Goal: Transaction & Acquisition: Subscribe to service/newsletter

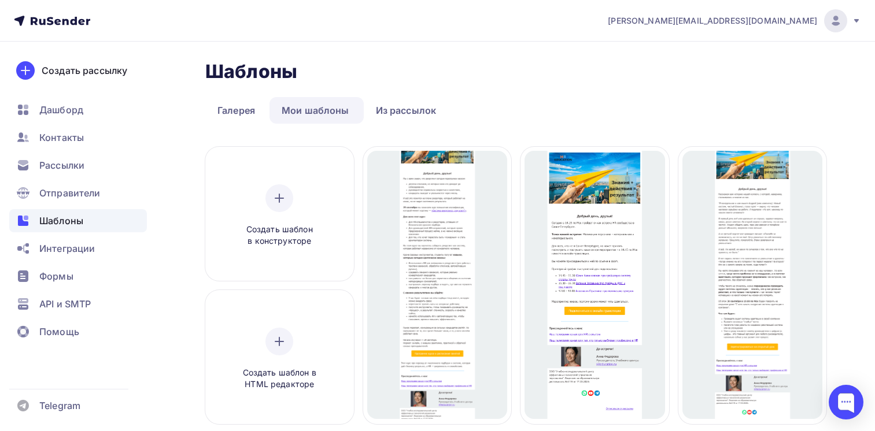
scroll to position [460, 0]
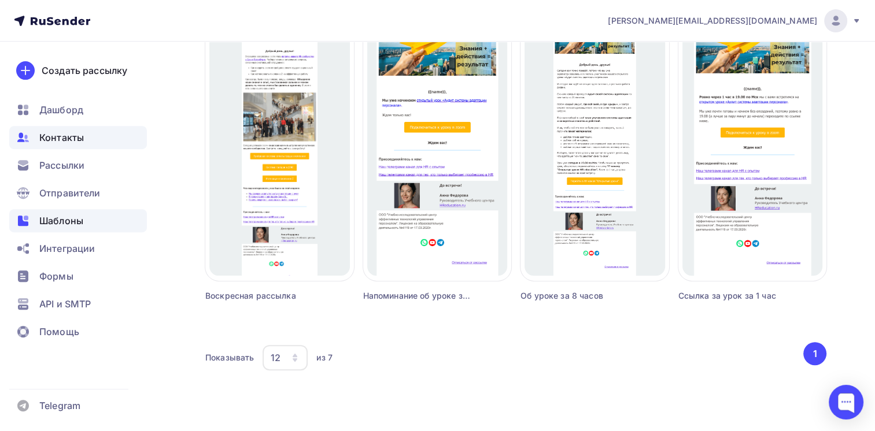
click at [64, 141] on span "Контакты" at bounding box center [61, 138] width 45 height 14
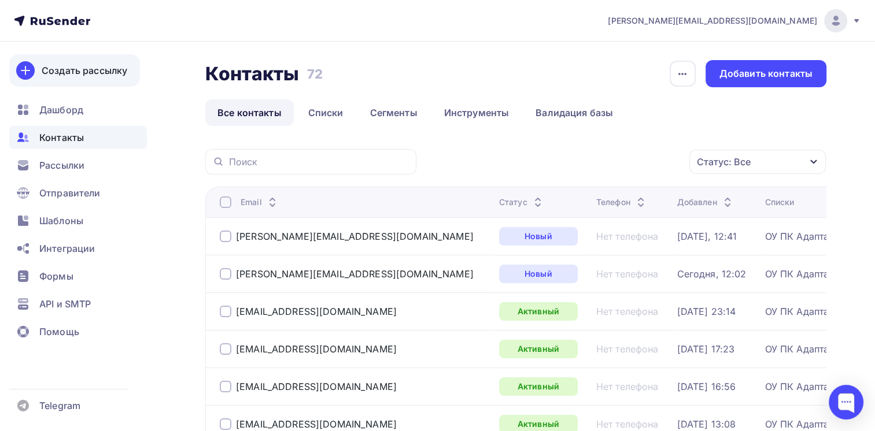
click at [86, 68] on div "Создать рассылку" at bounding box center [85, 71] width 86 height 14
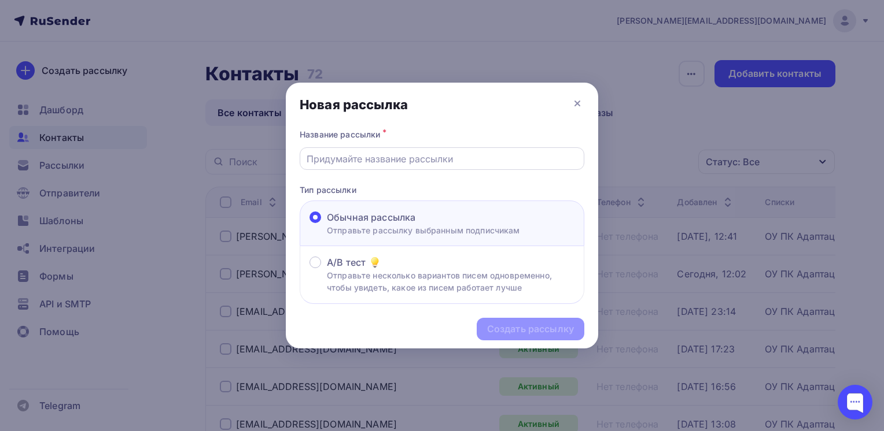
click at [431, 158] on input "text" at bounding box center [441, 159] width 271 height 14
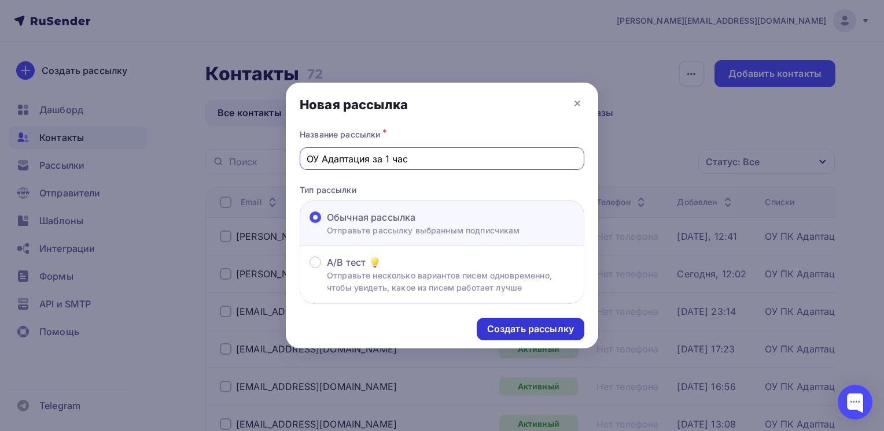
type input "ОУ Адаптация за 1 час"
click at [507, 323] on div "Создать рассылку" at bounding box center [530, 329] width 87 height 13
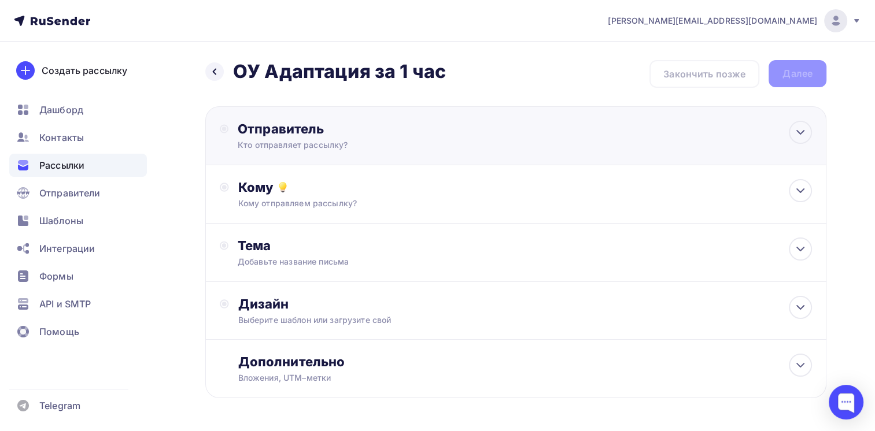
click at [565, 138] on div "Отправитель Кто отправляет рассылку? Email * Выберите отправителя [EMAIL_ADDRES…" at bounding box center [515, 135] width 621 height 59
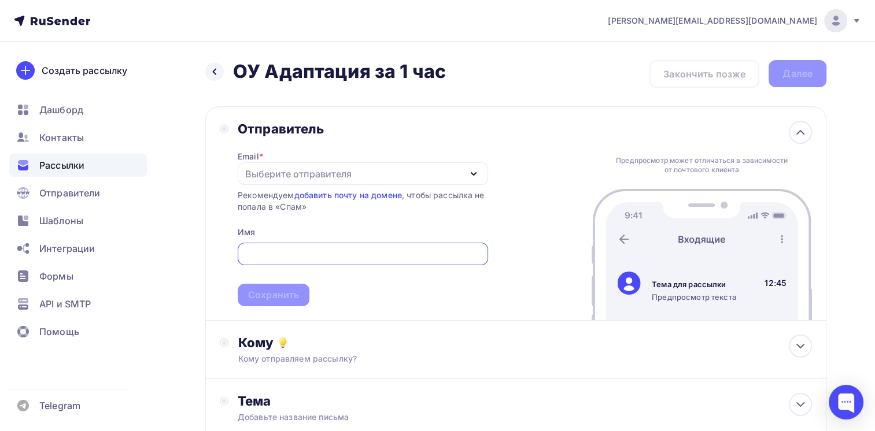
drag, startPoint x: 324, startPoint y: 171, endPoint x: 324, endPoint y: 183, distance: 12.2
click at [324, 171] on div "Выберите отправителя" at bounding box center [298, 174] width 106 height 14
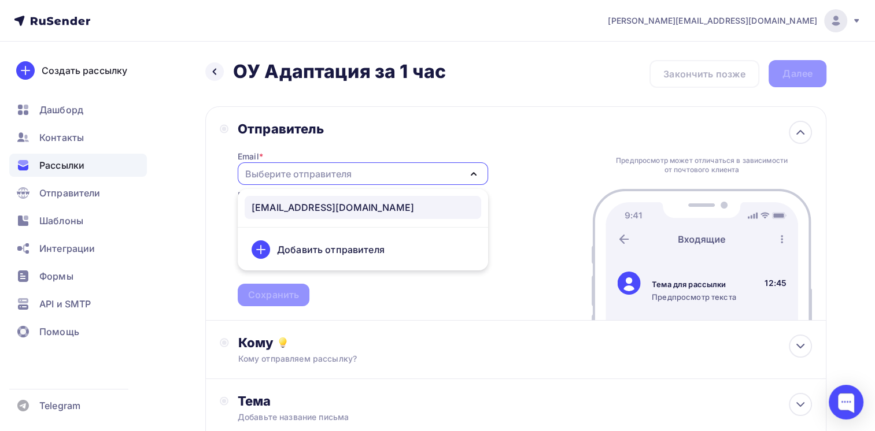
click at [320, 201] on div "[EMAIL_ADDRESS][DOMAIN_NAME]" at bounding box center [333, 208] width 162 height 14
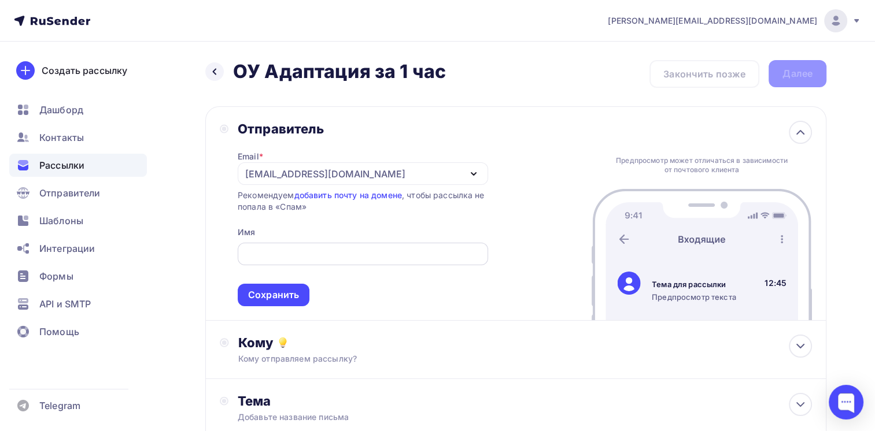
click at [320, 256] on input "text" at bounding box center [362, 254] width 237 height 14
type input "HR education"
click at [274, 293] on div "Сохранить" at bounding box center [273, 295] width 51 height 13
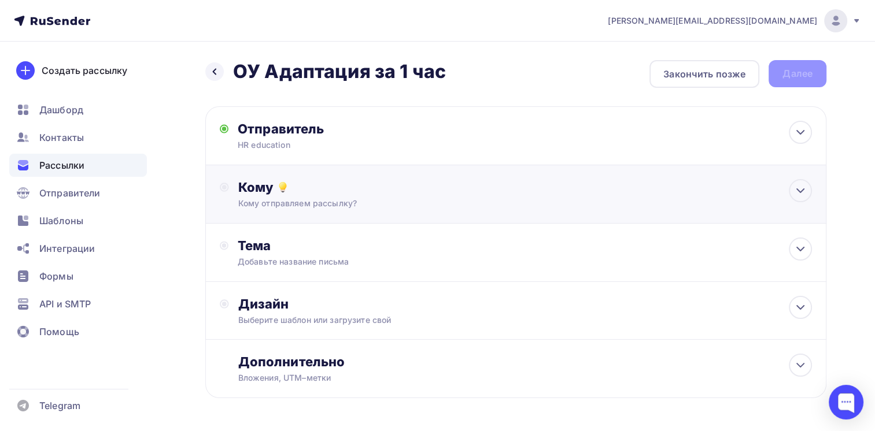
click at [295, 199] on div "Кому отправляем рассылку?" at bounding box center [496, 204] width 516 height 12
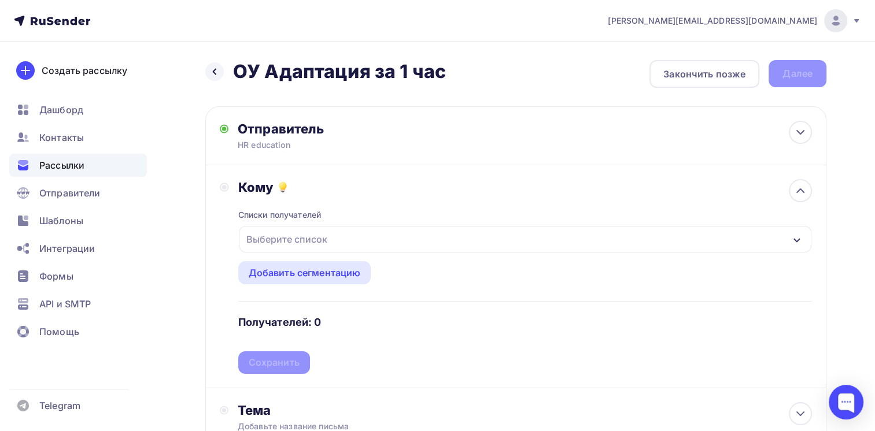
click at [289, 237] on div "Выберите список" at bounding box center [287, 239] width 90 height 21
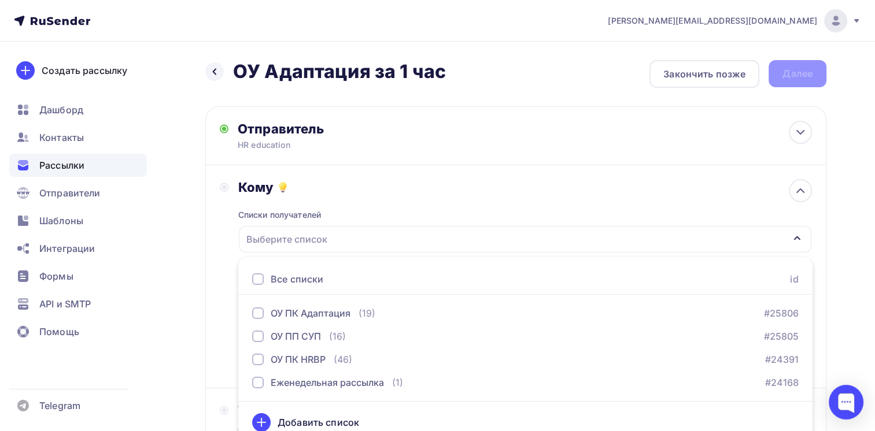
scroll to position [11, 0]
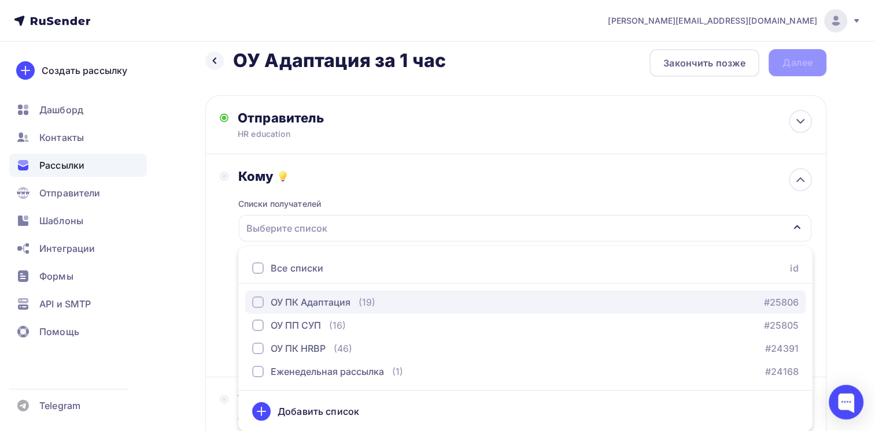
click at [259, 302] on div "button" at bounding box center [258, 303] width 12 height 12
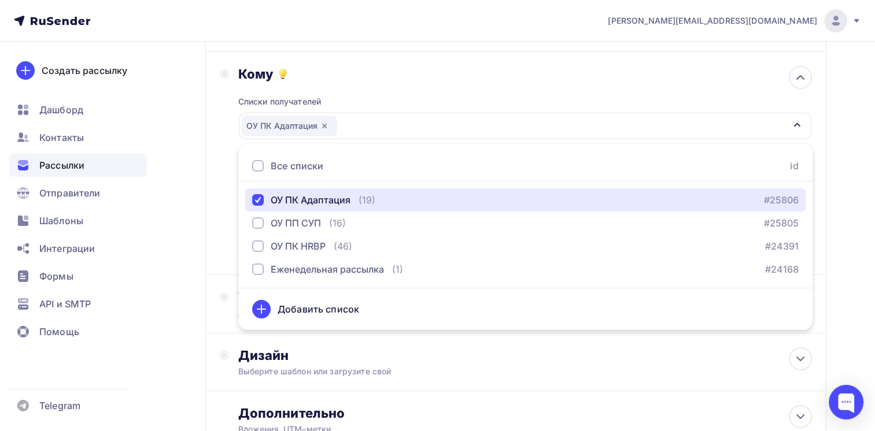
scroll to position [127, 0]
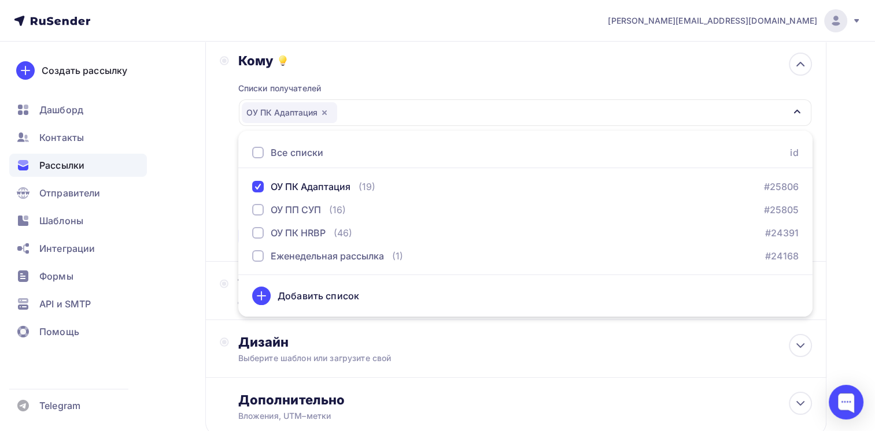
click at [216, 238] on div "Кому Списки получателей ОУ ПК Адаптация Все списки id ОУ ПК Адаптация (19) #258…" at bounding box center [515, 150] width 621 height 223
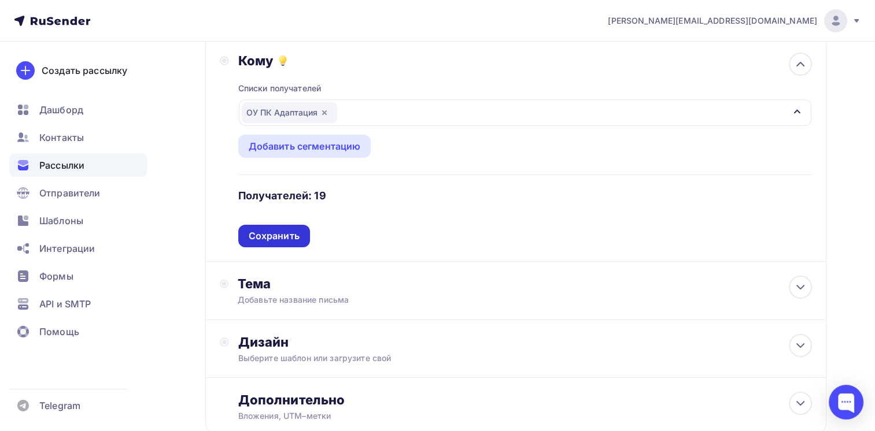
click at [264, 237] on div "Сохранить" at bounding box center [274, 236] width 51 height 13
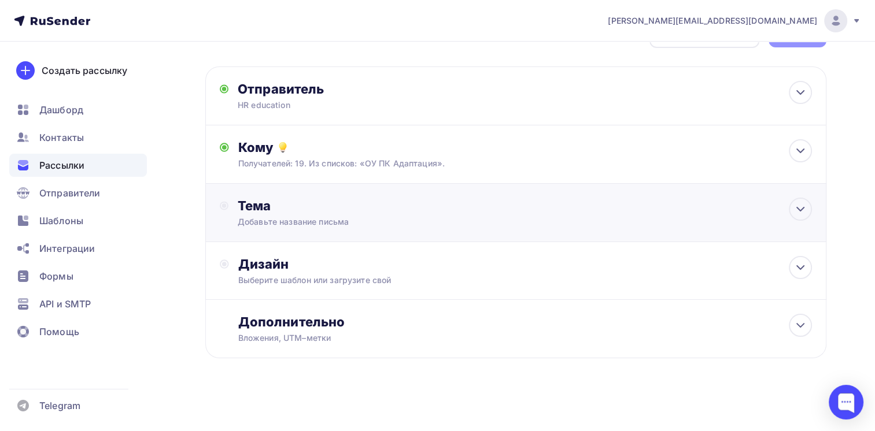
click at [281, 217] on div "Добавьте название письма" at bounding box center [341, 222] width 206 height 12
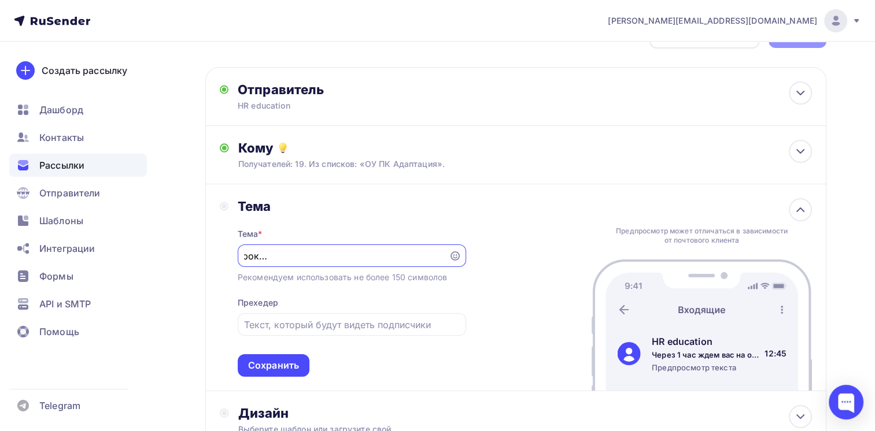
scroll to position [0, 175]
click at [340, 257] on input "Через 1 час ждем вас на открытом уроке "Аудит системы адаптации в компании"" at bounding box center [343, 256] width 198 height 14
type input "Через 1 час ждем вас на открытом уроке "Аудит системы адаптации в компании""
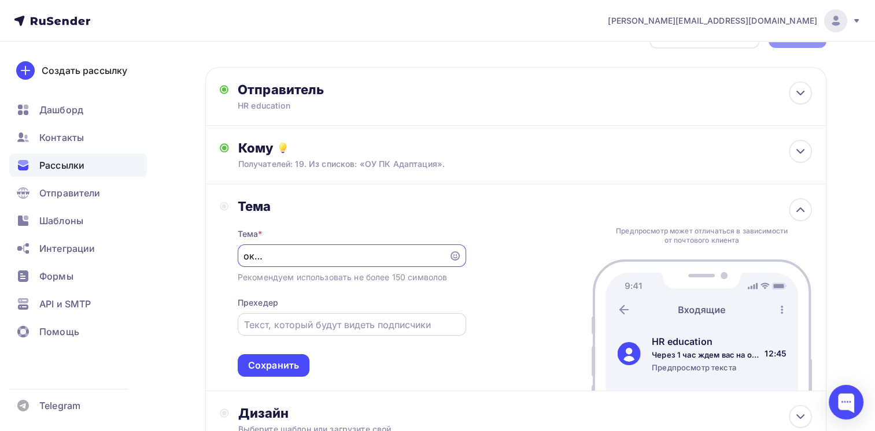
click at [303, 330] on div at bounding box center [352, 324] width 228 height 23
click at [268, 325] on input "text" at bounding box center [351, 325] width 215 height 14
paste input "Через 1 час ждем вас на открытом уроке "Аудит системы адаптации в компании""
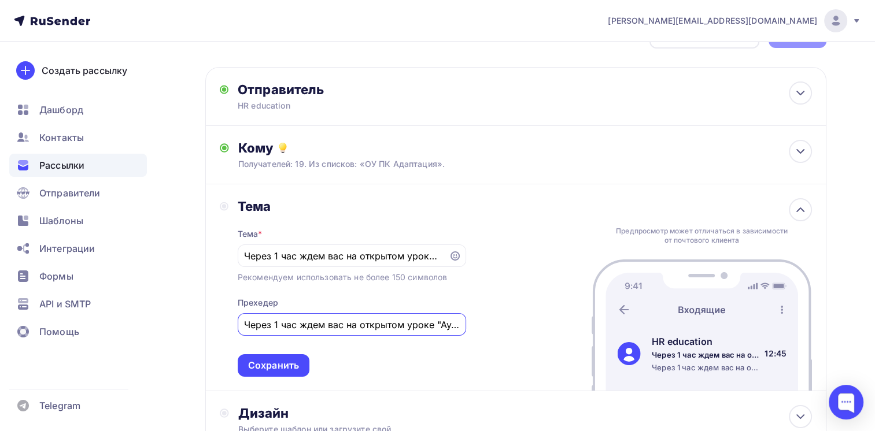
scroll to position [0, 160]
click at [327, 256] on input "Через 1 час ждем вас на открытом уроке "Аудит системы адаптации в компании"" at bounding box center [343, 256] width 198 height 14
drag, startPoint x: 295, startPoint y: 323, endPoint x: 231, endPoint y: 323, distance: 63.6
click at [231, 323] on div "Тема Тема * Через 1 час ждем вас на открытом уроке "Аудит системы адаптации в к…" at bounding box center [343, 287] width 246 height 179
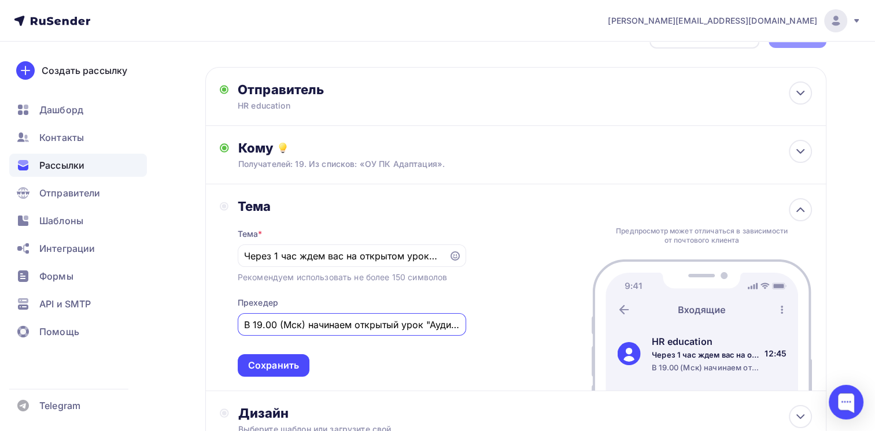
click at [370, 324] on input "В 19.00 (Мск) начинаем открытый урок "Аудит системы адаптации в компании"" at bounding box center [351, 325] width 215 height 14
type input "В 19.00 (Мск) начинаем открытый урок "Аудит системы адаптации в компании""
click at [217, 301] on div "Тема Тема * Через 1 час ждем вас на открытом уроке "Аудит системы адаптации в к…" at bounding box center [515, 287] width 621 height 207
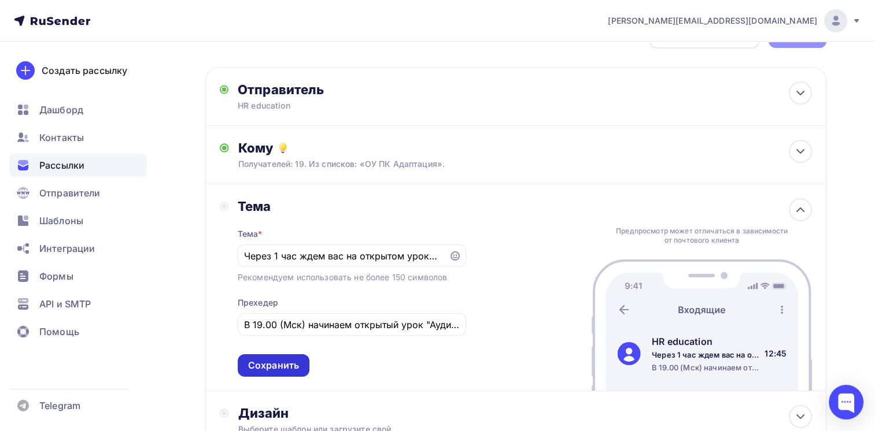
click at [271, 364] on div "Сохранить" at bounding box center [273, 365] width 51 height 13
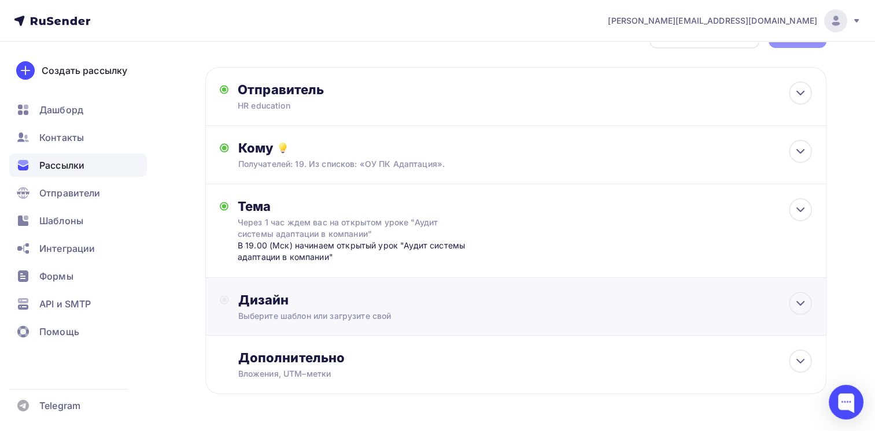
click at [302, 300] on div "Дизайн" at bounding box center [525, 300] width 574 height 16
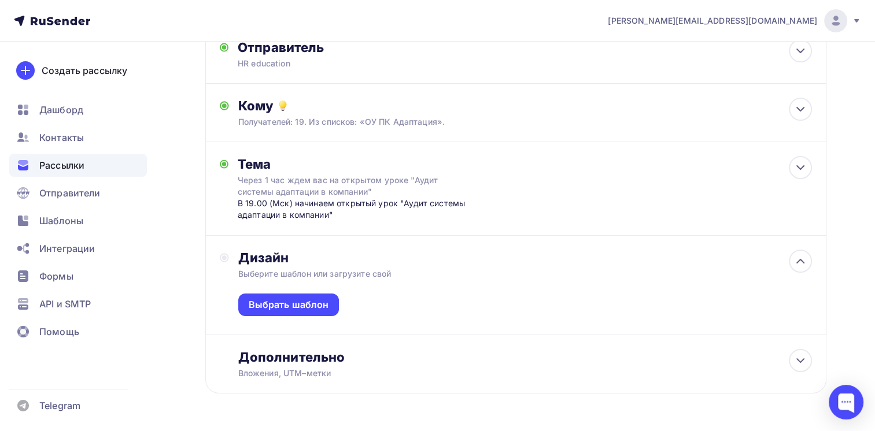
scroll to position [39, 0]
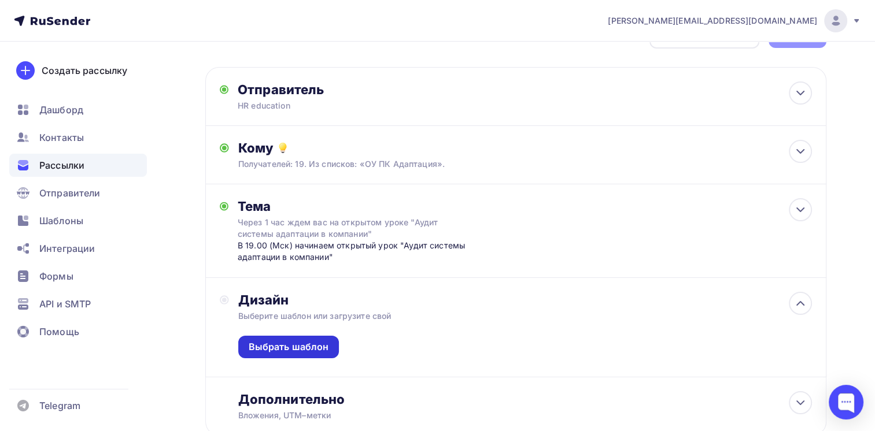
drag, startPoint x: 291, startPoint y: 349, endPoint x: 298, endPoint y: 336, distance: 14.5
click at [291, 349] on div "Выбрать шаблон" at bounding box center [289, 347] width 80 height 13
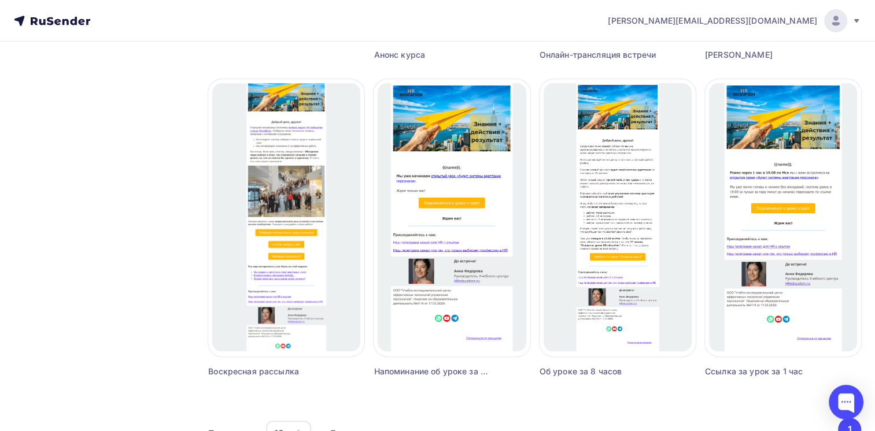
scroll to position [437, 0]
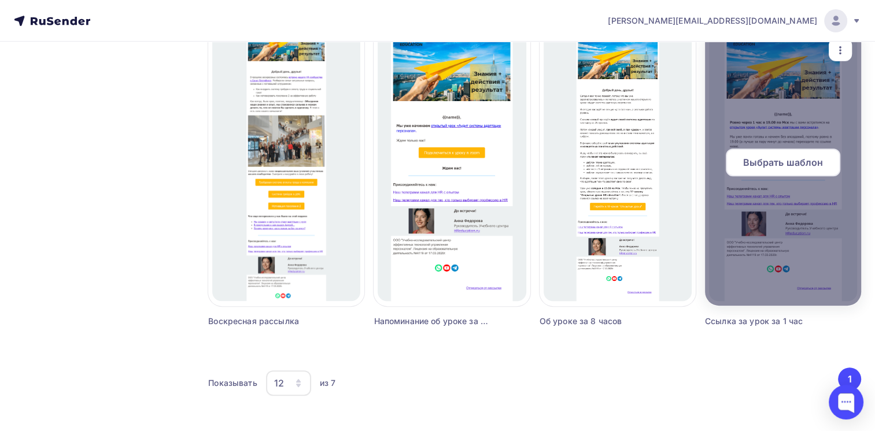
click at [773, 163] on span "Выбрать шаблон" at bounding box center [782, 163] width 80 height 14
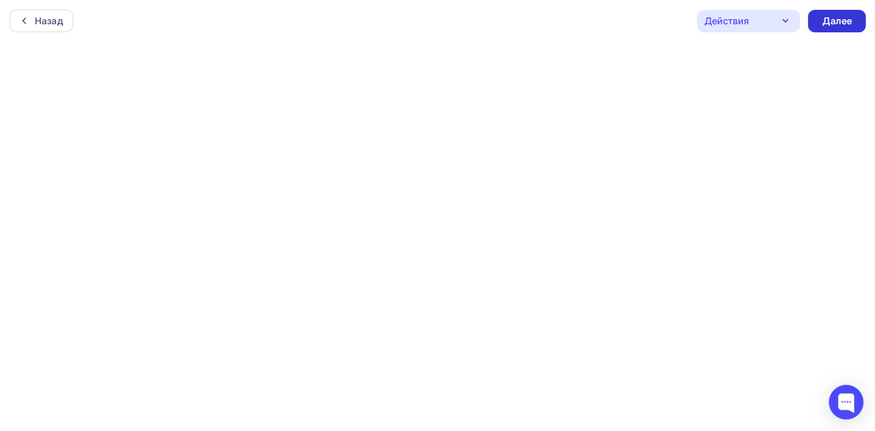
click at [828, 24] on div "Далее" at bounding box center [837, 20] width 30 height 13
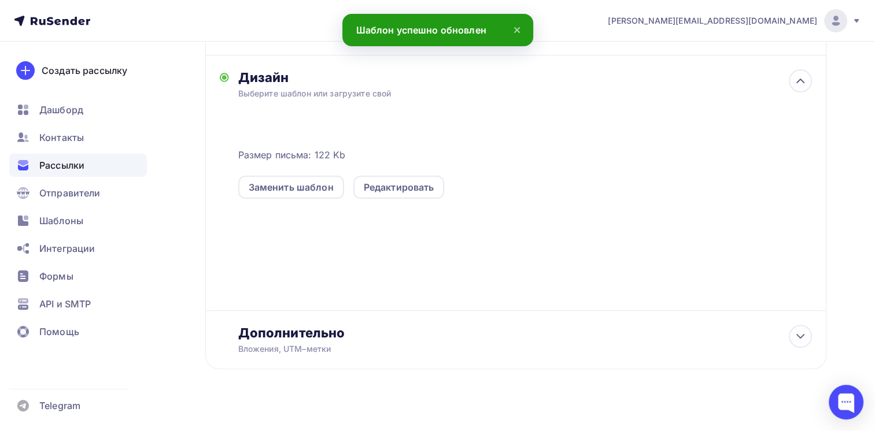
scroll to position [273, 0]
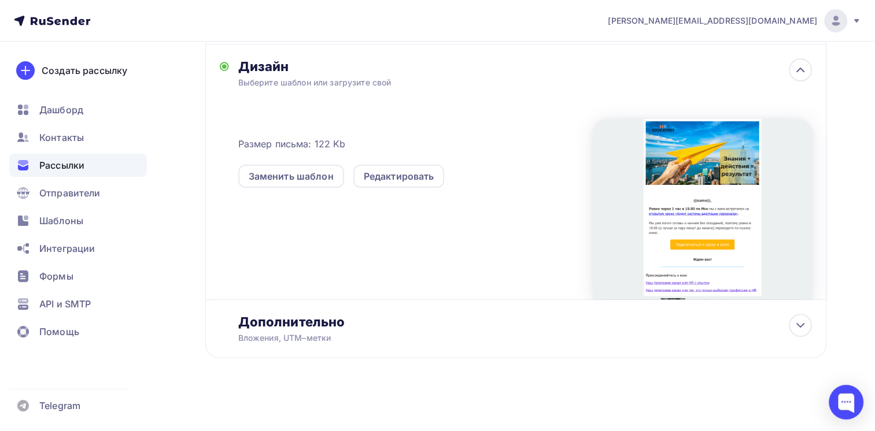
click at [686, 189] on div at bounding box center [702, 209] width 219 height 180
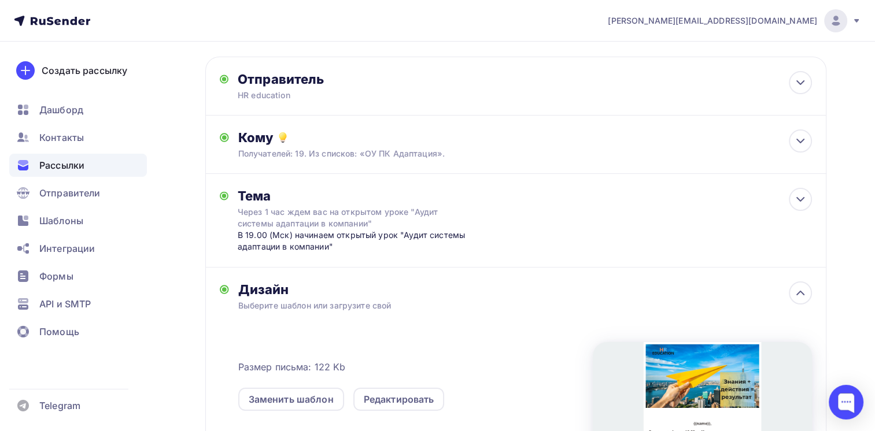
scroll to position [0, 0]
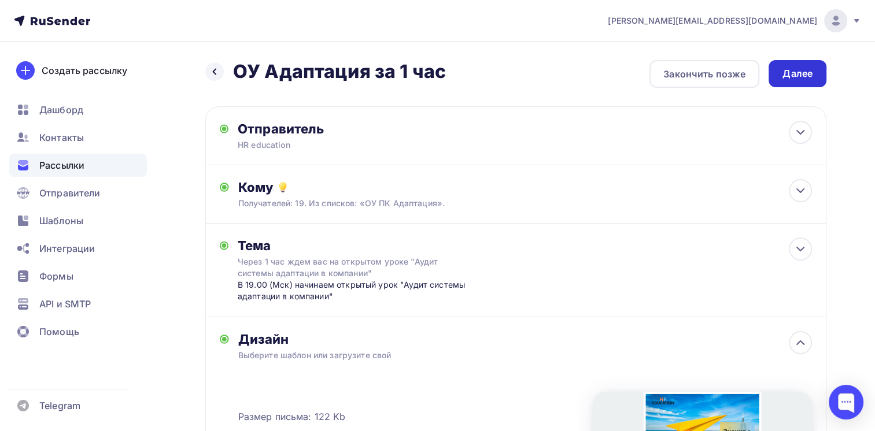
click at [788, 75] on div "Далее" at bounding box center [797, 73] width 30 height 13
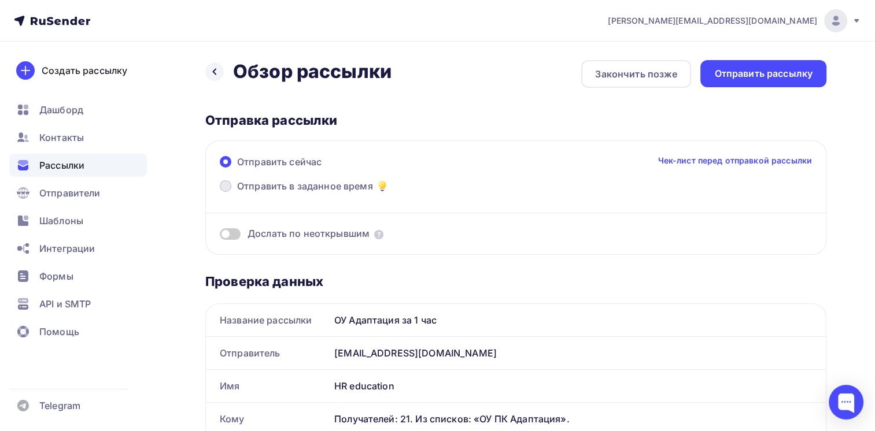
click at [224, 186] on span at bounding box center [226, 186] width 12 height 12
click at [237, 193] on input "Отправить в заданное время" at bounding box center [237, 193] width 0 height 0
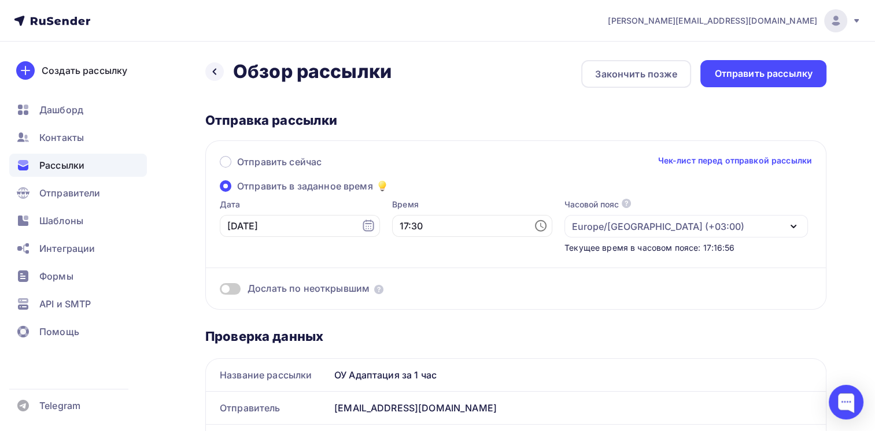
click at [534, 228] on icon at bounding box center [541, 226] width 14 height 14
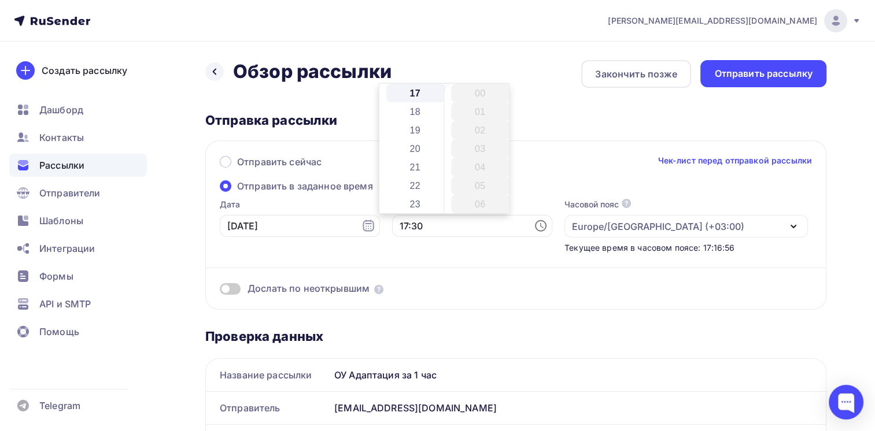
scroll to position [555, 0]
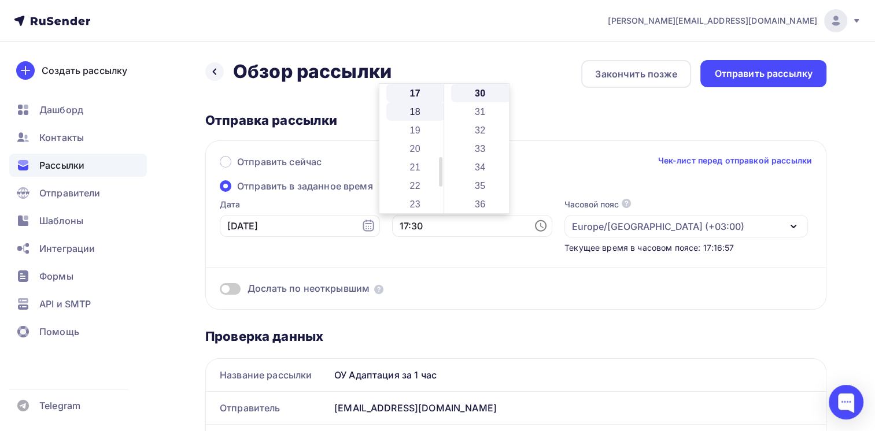
click at [421, 112] on li "18" at bounding box center [416, 111] width 60 height 19
click at [479, 95] on li "00" at bounding box center [481, 93] width 60 height 19
type input "18:00"
click at [449, 260] on div "Дослать по неоткрывшим" at bounding box center [516, 275] width 592 height 42
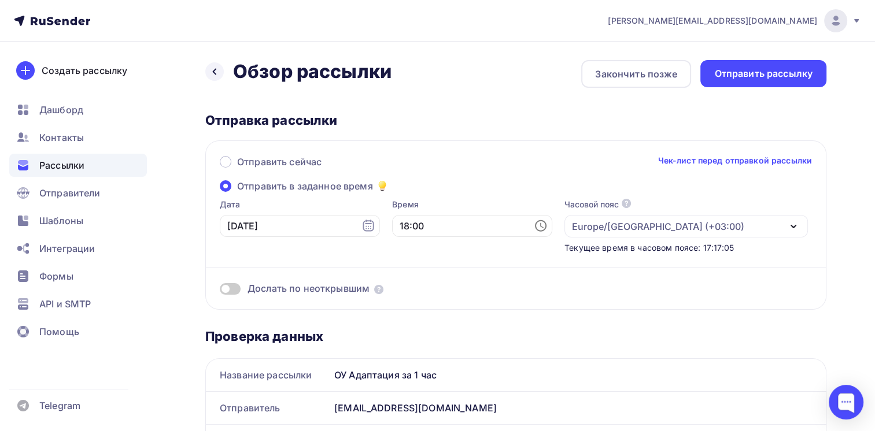
drag, startPoint x: 201, startPoint y: 259, endPoint x: 198, endPoint y: 250, distance: 9.1
click at [756, 71] on div "Отправить рассылку" at bounding box center [763, 73] width 98 height 13
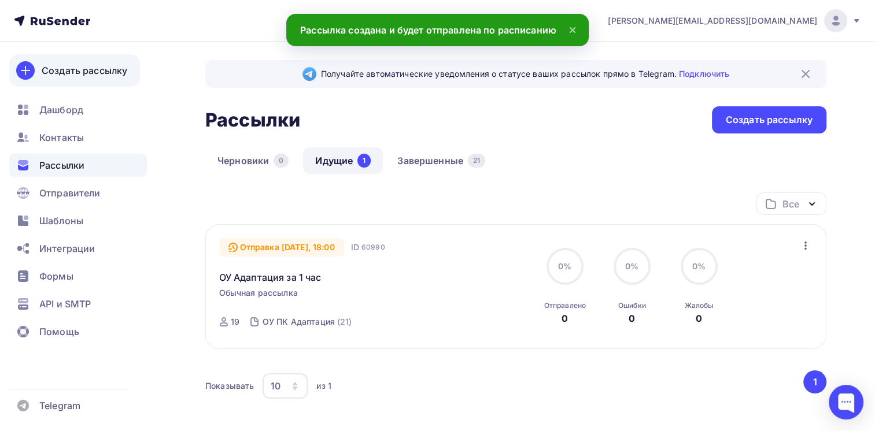
click at [83, 69] on div "Создать рассылку" at bounding box center [85, 71] width 86 height 14
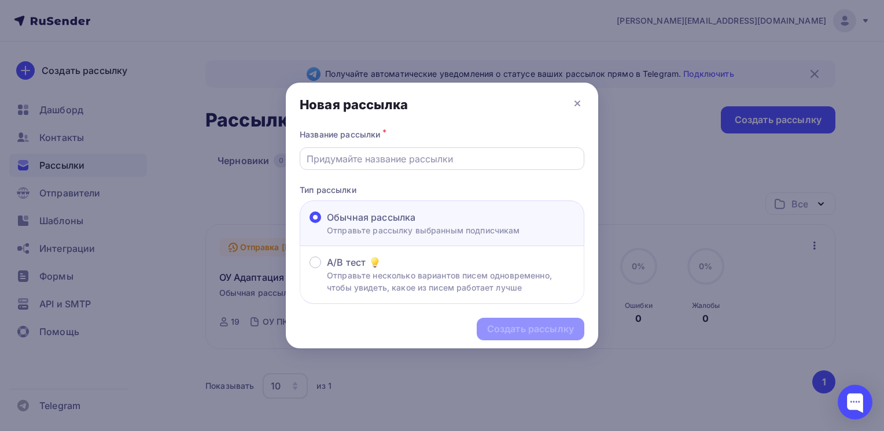
click at [375, 162] on input "text" at bounding box center [441, 159] width 271 height 14
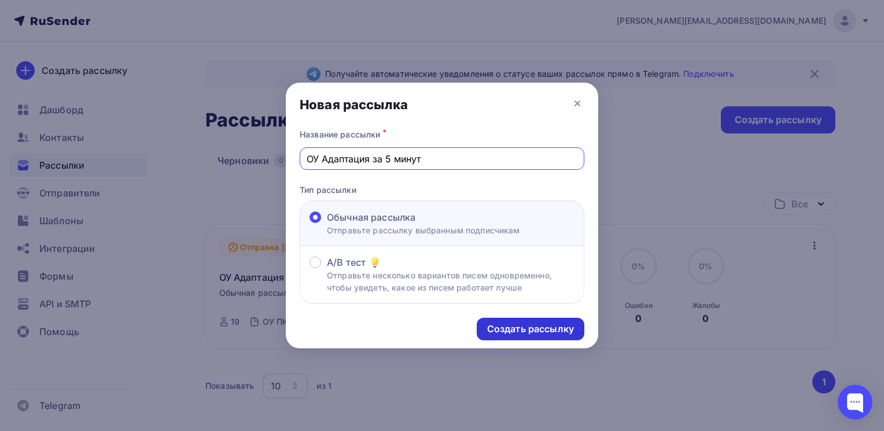
type input "ОУ Адаптация за 5 минут"
click at [520, 323] on div "Создать рассылку" at bounding box center [530, 329] width 87 height 13
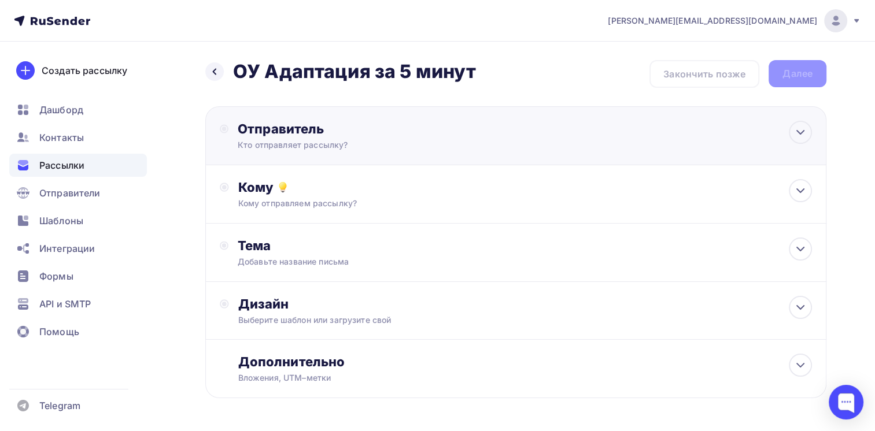
click at [328, 147] on div "Кто отправляет рассылку?" at bounding box center [351, 145] width 226 height 12
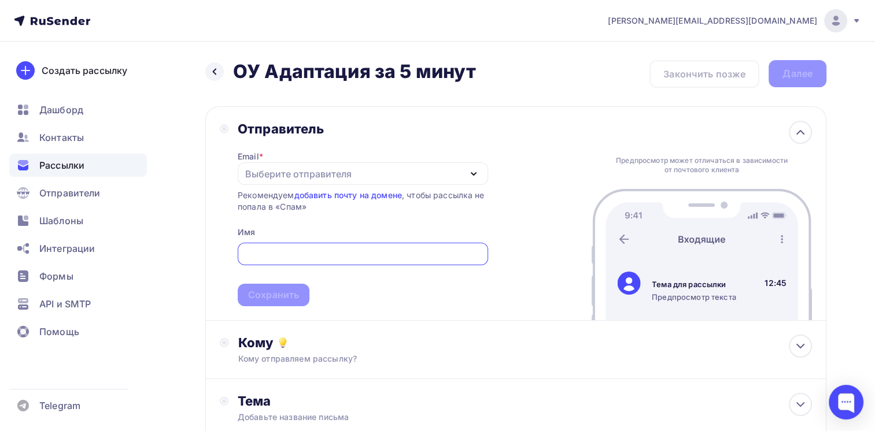
drag, startPoint x: 325, startPoint y: 175, endPoint x: 319, endPoint y: 202, distance: 27.9
click at [325, 175] on div "Выберите отправителя" at bounding box center [298, 174] width 106 height 14
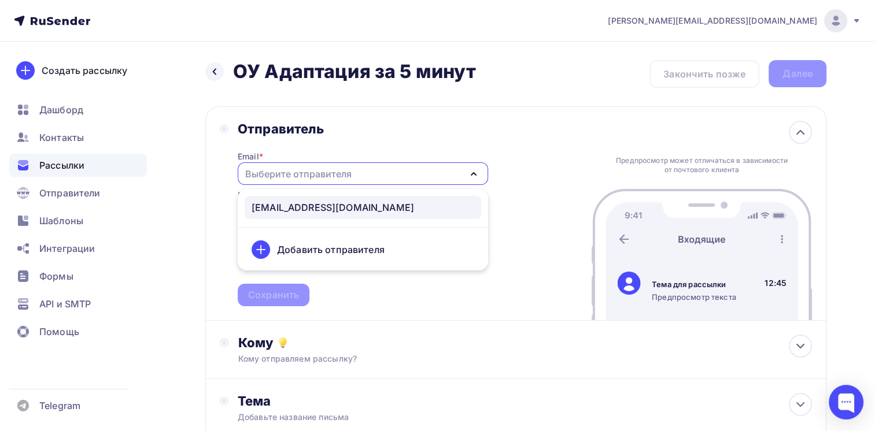
click at [315, 209] on div "[EMAIL_ADDRESS][DOMAIN_NAME]" at bounding box center [333, 208] width 162 height 14
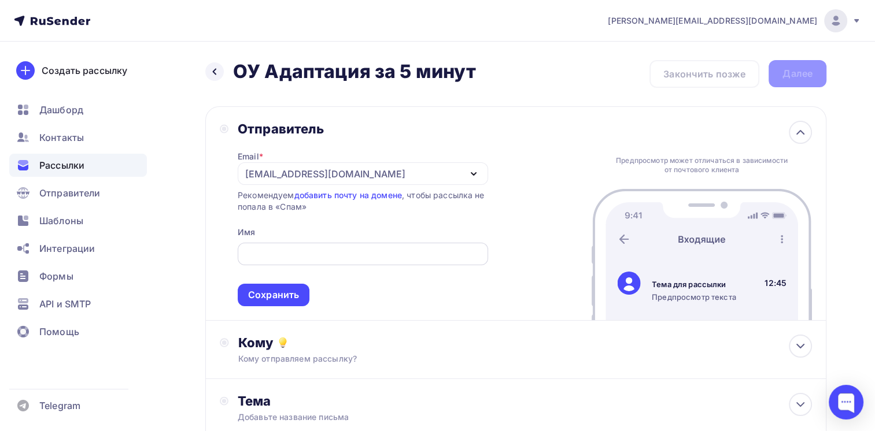
click at [315, 249] on input "text" at bounding box center [362, 254] width 237 height 14
type input "HR education"
click at [275, 297] on div "Сохранить" at bounding box center [273, 295] width 51 height 13
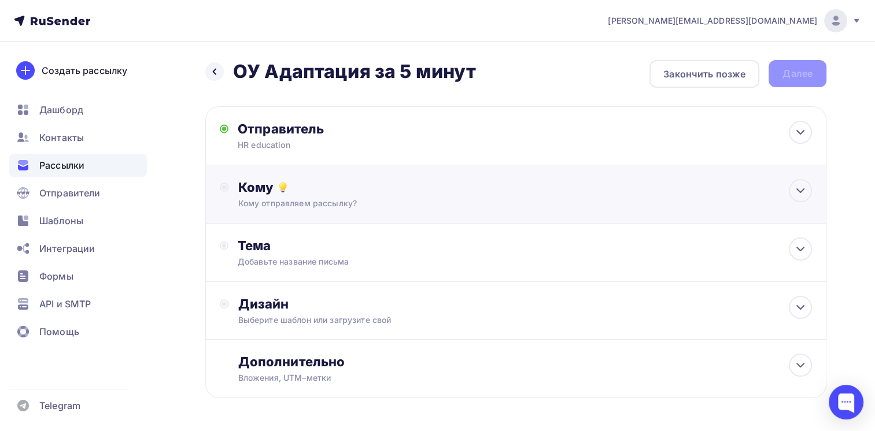
click at [308, 202] on div "Кому отправляем рассылку?" at bounding box center [496, 204] width 516 height 12
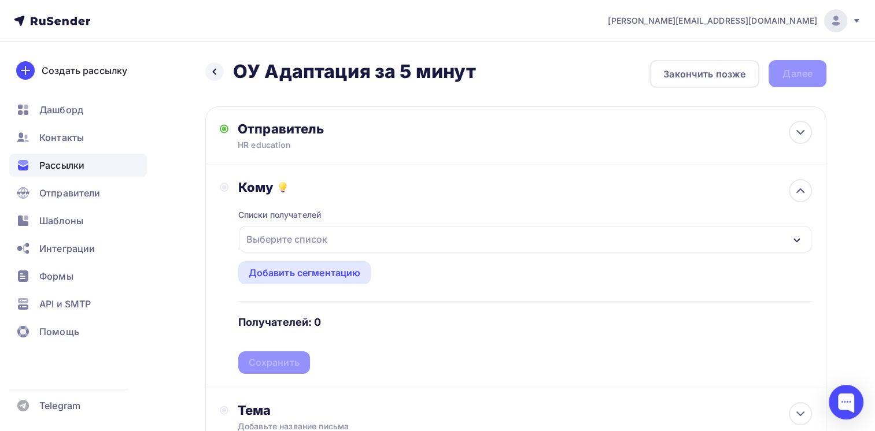
drag, startPoint x: 302, startPoint y: 231, endPoint x: 303, endPoint y: 239, distance: 8.1
click at [302, 231] on div "Выберите список" at bounding box center [287, 239] width 90 height 21
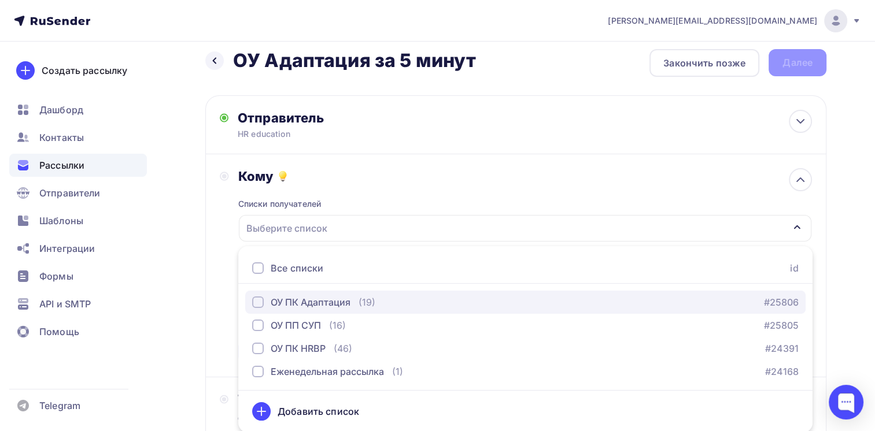
click at [305, 299] on div "ОУ ПК Адаптация" at bounding box center [311, 302] width 80 height 14
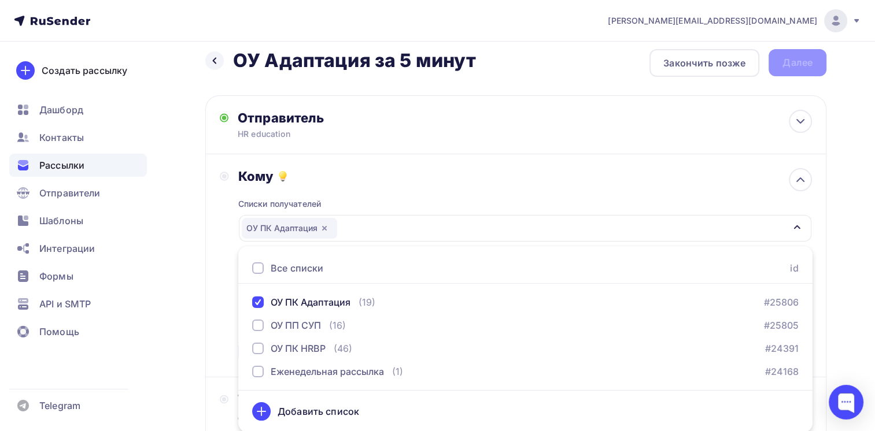
click at [217, 305] on div "Кому Списки получателей ОУ ПК Адаптация Все списки id ОУ ПК Адаптация (19) #258…" at bounding box center [515, 265] width 621 height 223
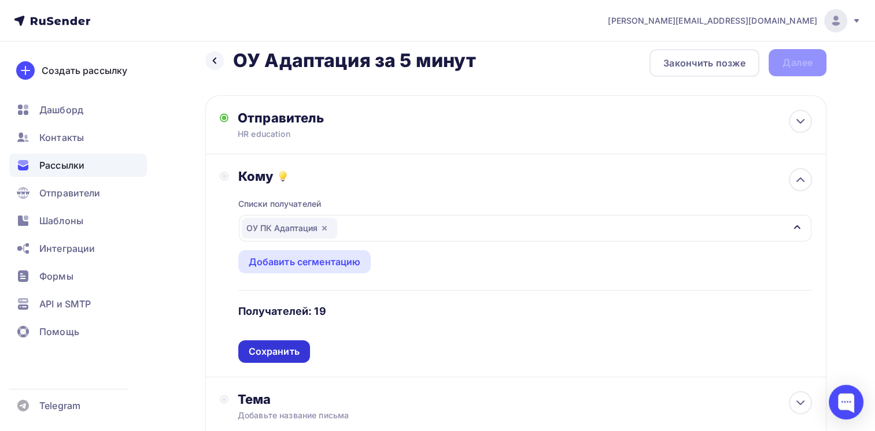
click at [282, 352] on div "Сохранить" at bounding box center [274, 351] width 51 height 13
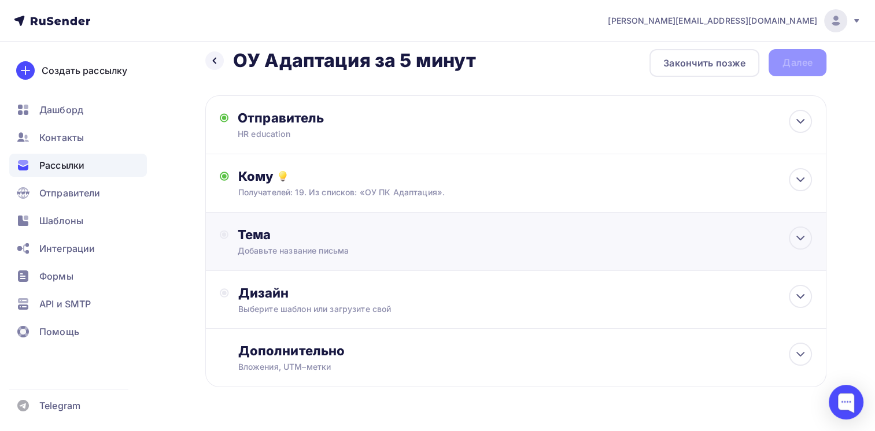
click at [295, 249] on div "Добавьте название письма" at bounding box center [341, 251] width 206 height 12
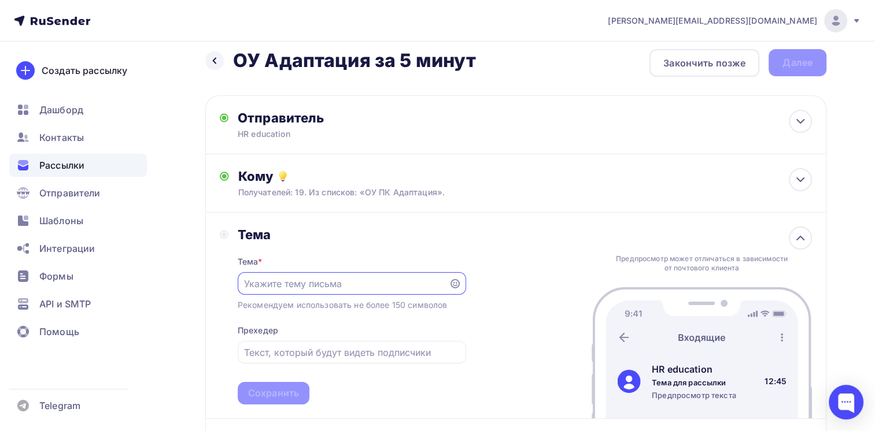
scroll to position [0, 0]
type input "V"
paste input "начинаем открытый урок "Аудит системы адаптации в компании""
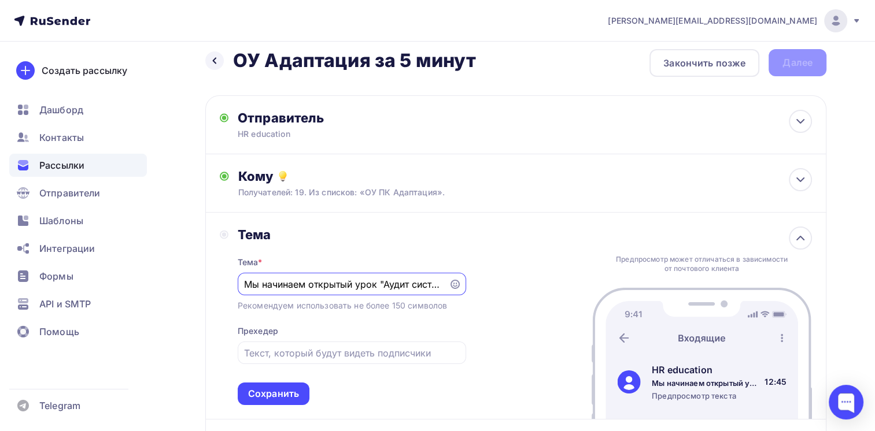
scroll to position [0, 121]
click at [320, 286] on input "Мы начинаем открытый урок "Аудит системы адаптации в компании"" at bounding box center [343, 285] width 198 height 14
type input "Мы начинаем открытый урок "Аудит системы адаптации в компании""
click at [285, 357] on input "text" at bounding box center [351, 353] width 215 height 14
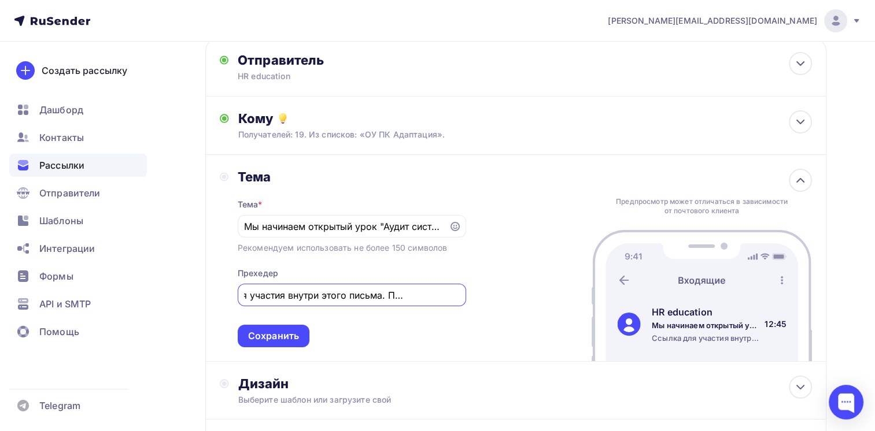
scroll to position [0, 53]
type input "Ссылка для участия внутри этого письма. Подключайтесь!"
click at [256, 337] on div "Сохранить" at bounding box center [273, 336] width 51 height 13
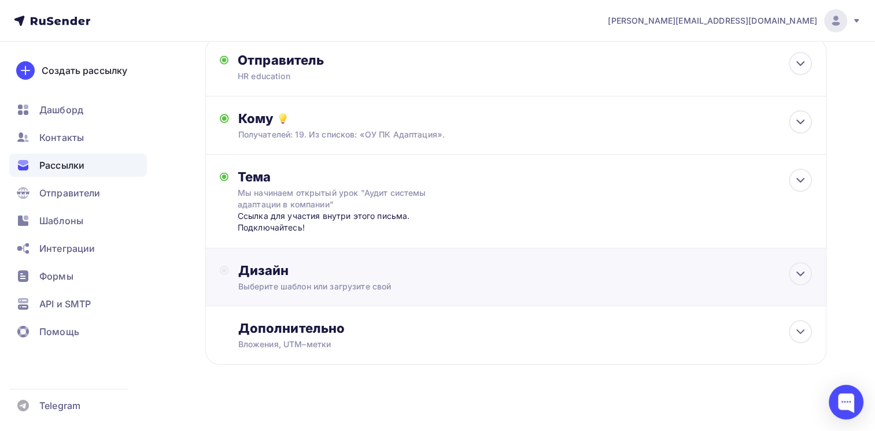
click at [352, 282] on div "Выберите шаблон или загрузите свой" at bounding box center [496, 287] width 516 height 12
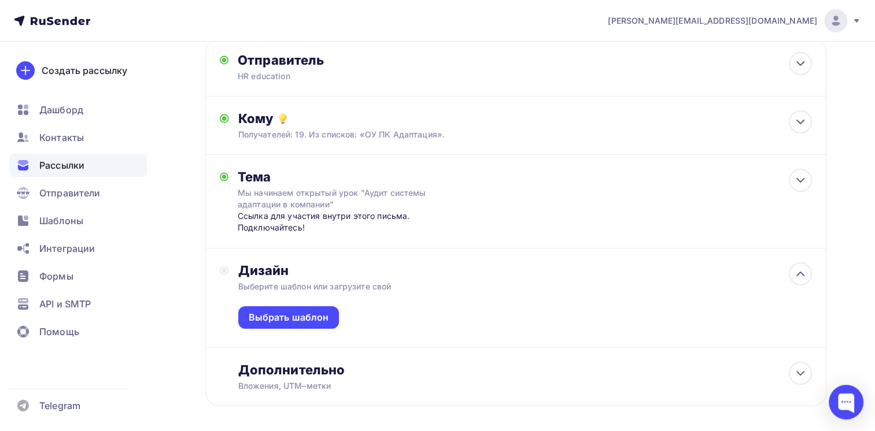
click at [293, 327] on div "Выбрать шаблон" at bounding box center [525, 320] width 574 height 55
click at [271, 311] on div "Выбрать шаблон" at bounding box center [289, 317] width 80 height 13
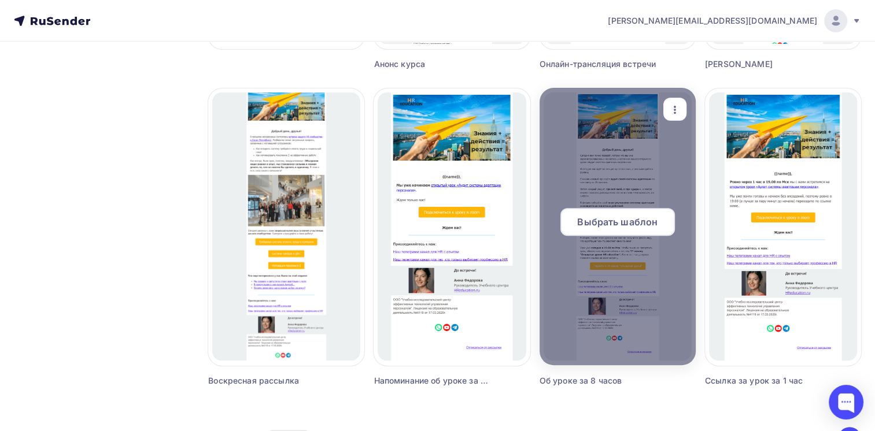
scroll to position [405, 0]
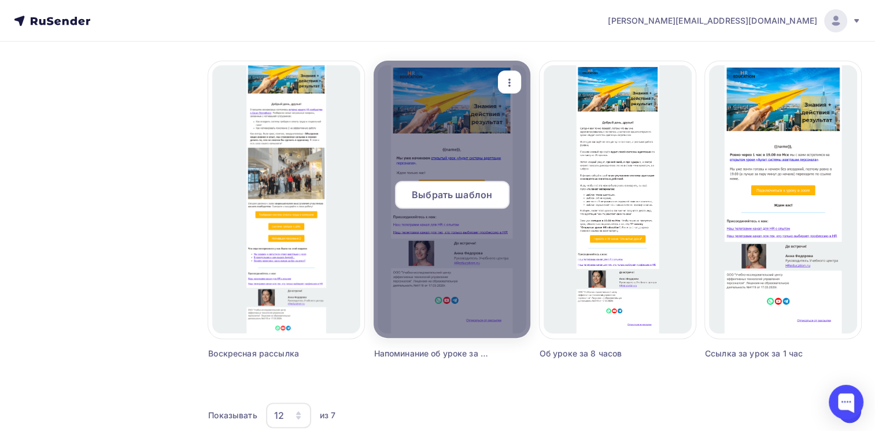
click at [448, 195] on span "Выбрать шаблон" at bounding box center [452, 195] width 80 height 14
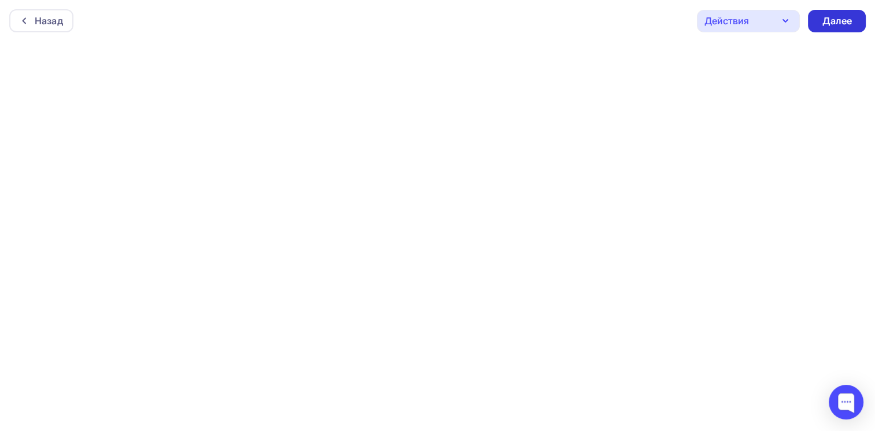
click at [836, 17] on div "Далее" at bounding box center [837, 20] width 30 height 13
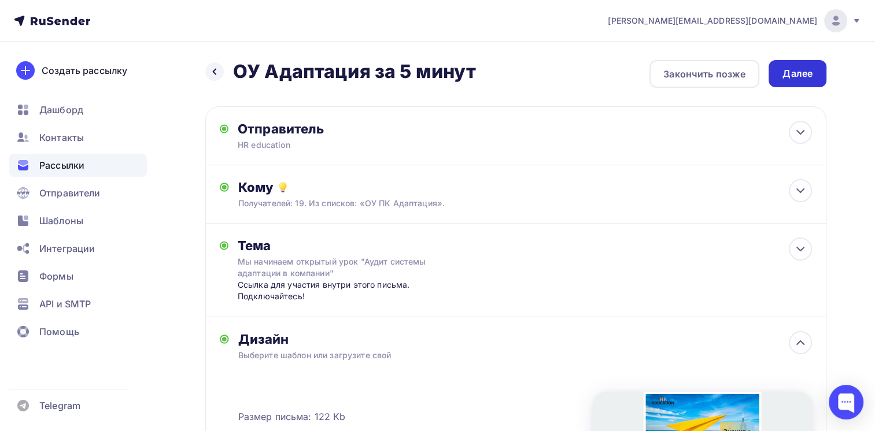
click at [786, 74] on div "Далее" at bounding box center [797, 73] width 30 height 13
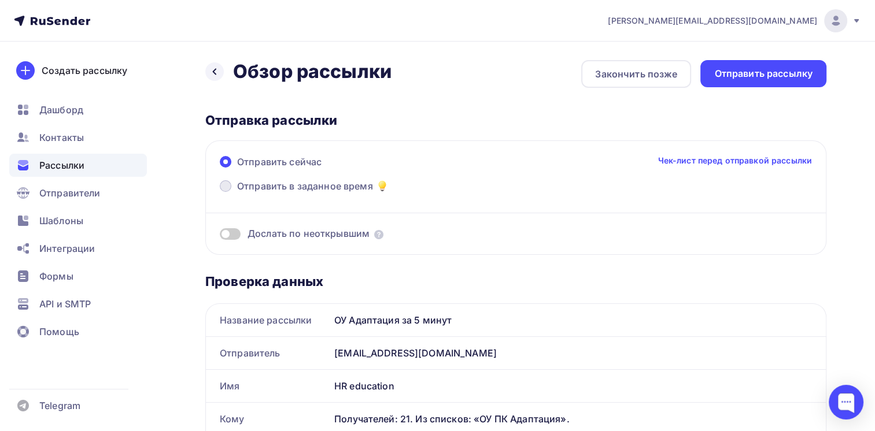
click at [223, 185] on span at bounding box center [226, 186] width 12 height 12
click at [237, 193] on input "Отправить в заданное время" at bounding box center [237, 193] width 0 height 0
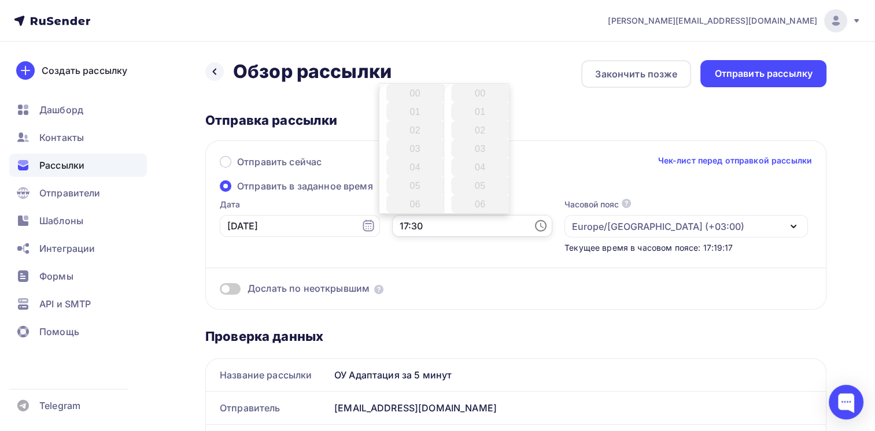
click at [428, 228] on input "17:30" at bounding box center [472, 226] width 160 height 22
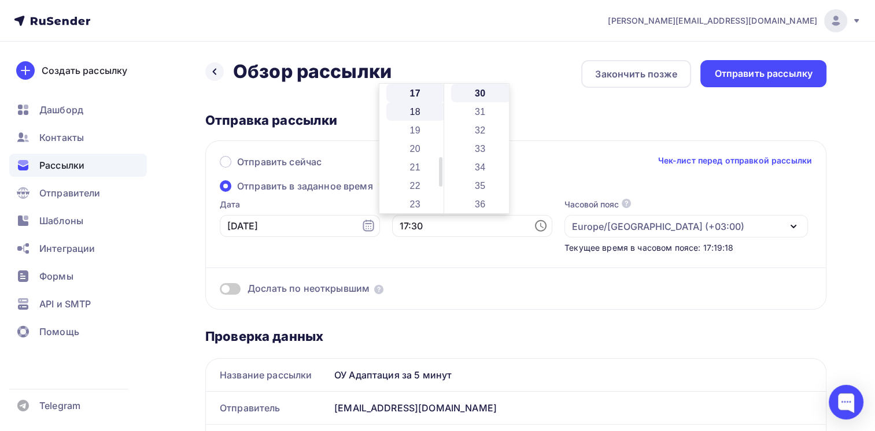
click at [418, 112] on li "18" at bounding box center [416, 111] width 60 height 19
click at [482, 208] on li "55" at bounding box center [481, 209] width 60 height 19
type input "18:55"
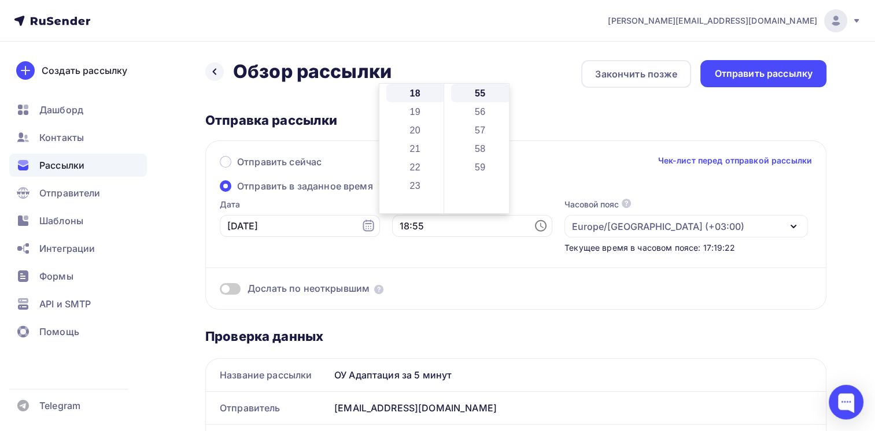
click at [230, 251] on div "Дата [DATE]" at bounding box center [300, 226] width 160 height 55
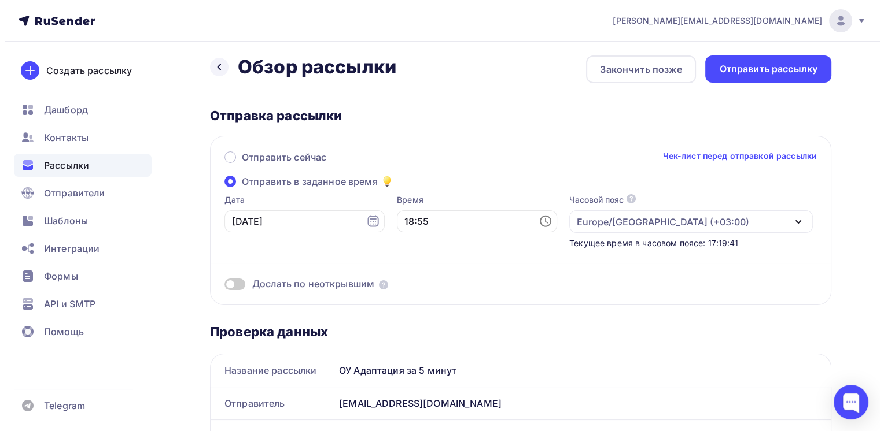
scroll to position [0, 0]
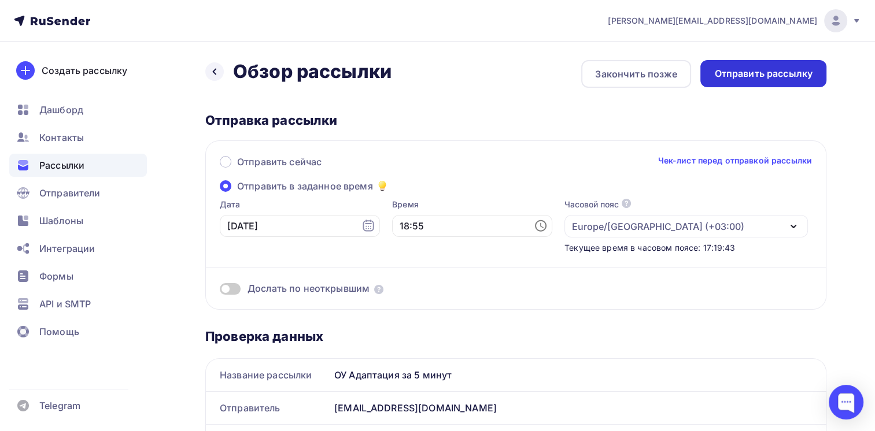
click at [740, 77] on div "Отправить рассылку" at bounding box center [763, 73] width 98 height 13
